Goal: Task Accomplishment & Management: Manage account settings

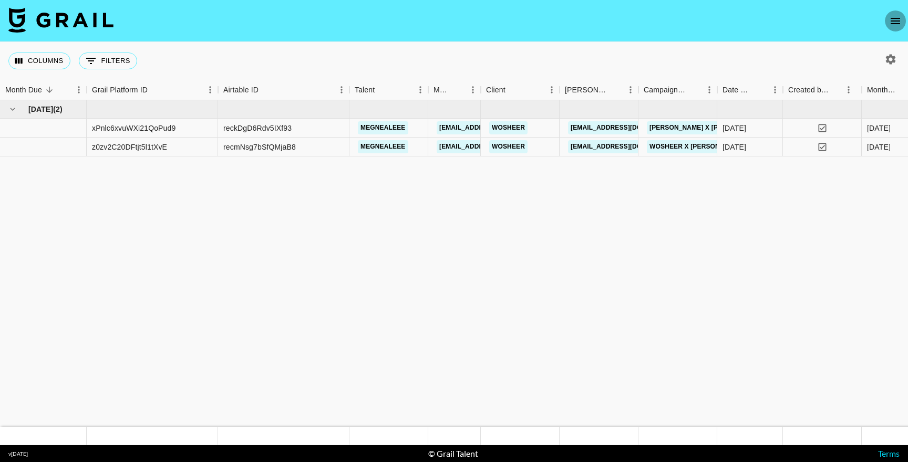
click at [888, 14] on button "open drawer" at bounding box center [895, 21] width 21 height 21
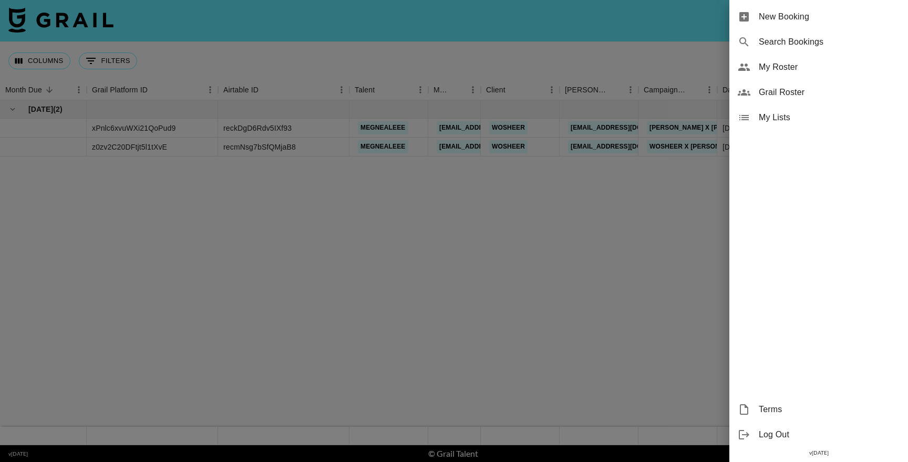
click at [795, 67] on span "My Roster" at bounding box center [829, 67] width 141 height 13
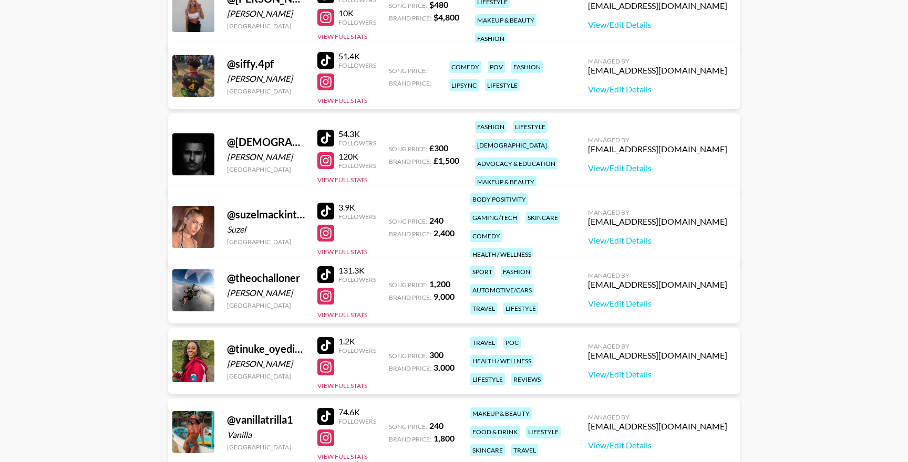
scroll to position [1315, 0]
click at [327, 203] on div at bounding box center [325, 210] width 17 height 17
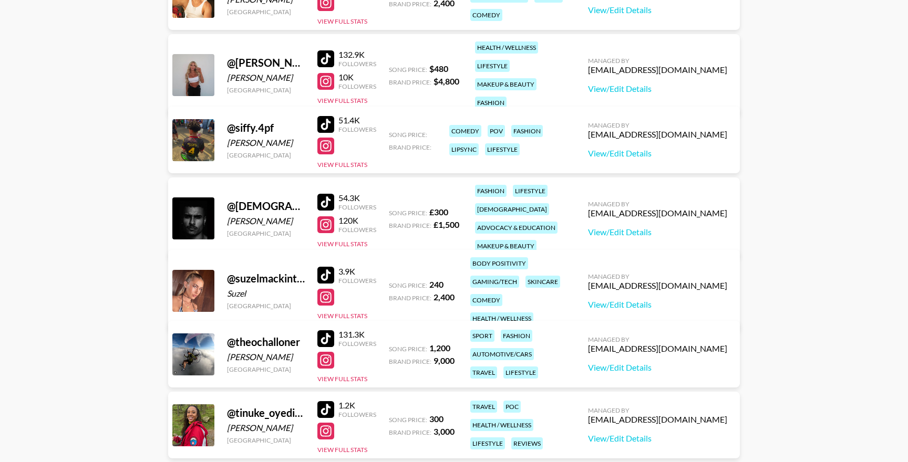
scroll to position [1260, 0]
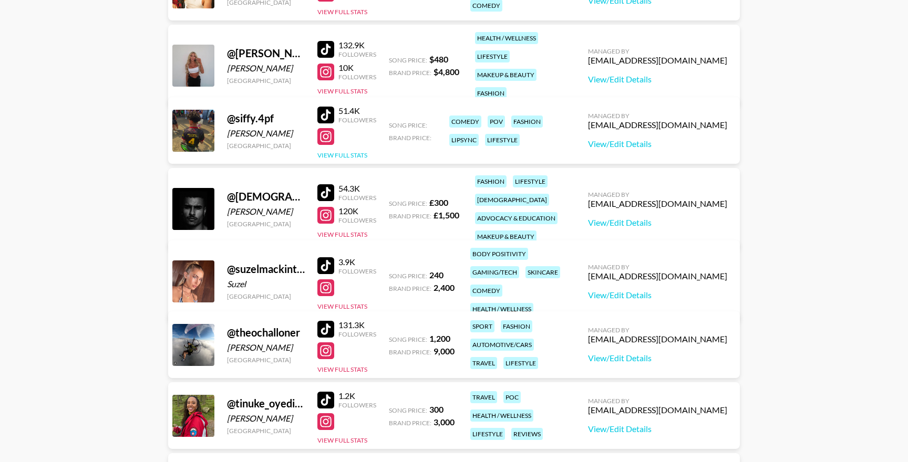
click at [357, 155] on button "View Full Stats" at bounding box center [342, 155] width 50 height 8
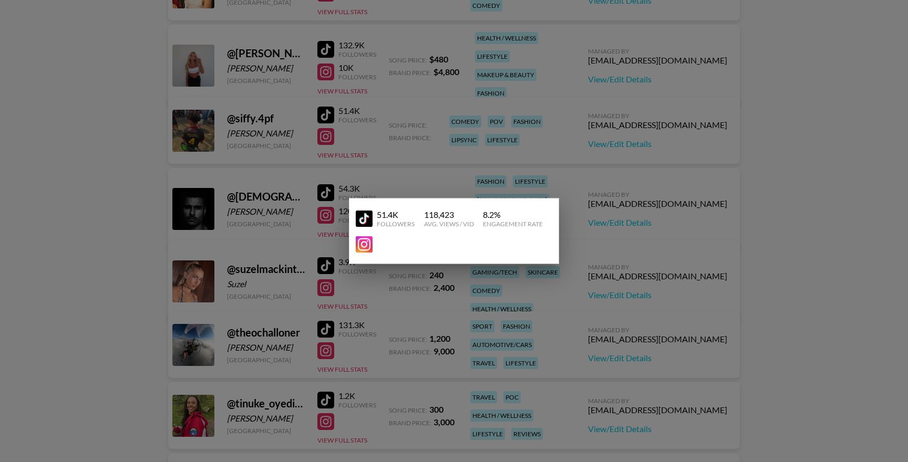
click at [499, 223] on div "Engagement Rate" at bounding box center [513, 224] width 60 height 8
click at [493, 220] on div "Engagement Rate" at bounding box center [513, 224] width 60 height 8
click at [414, 250] on div at bounding box center [450, 244] width 188 height 17
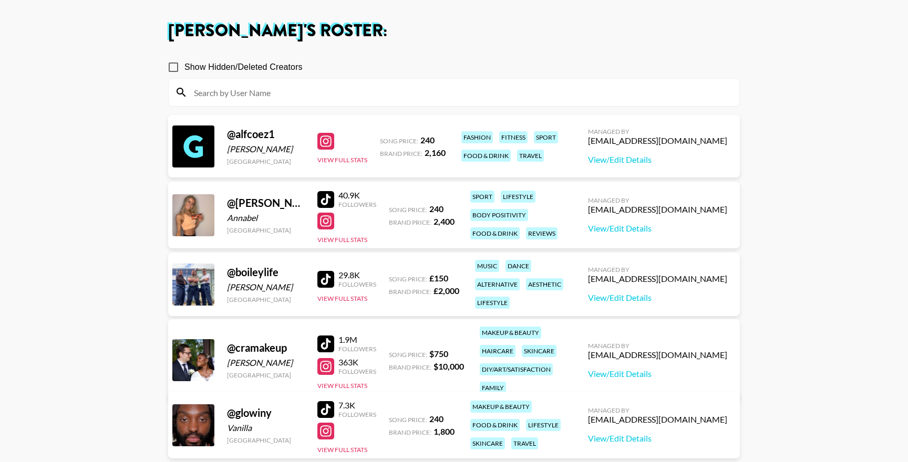
scroll to position [46, 0]
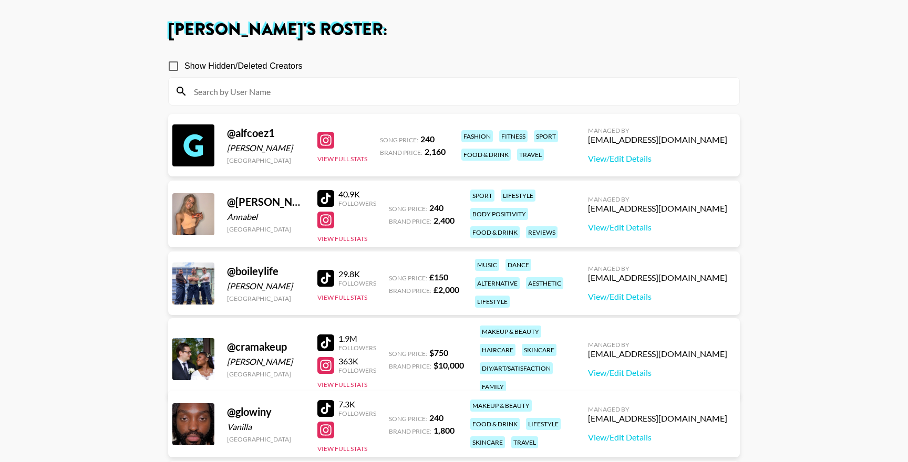
click at [328, 134] on div at bounding box center [325, 140] width 17 height 17
